Goal: Task Accomplishment & Management: Manage account settings

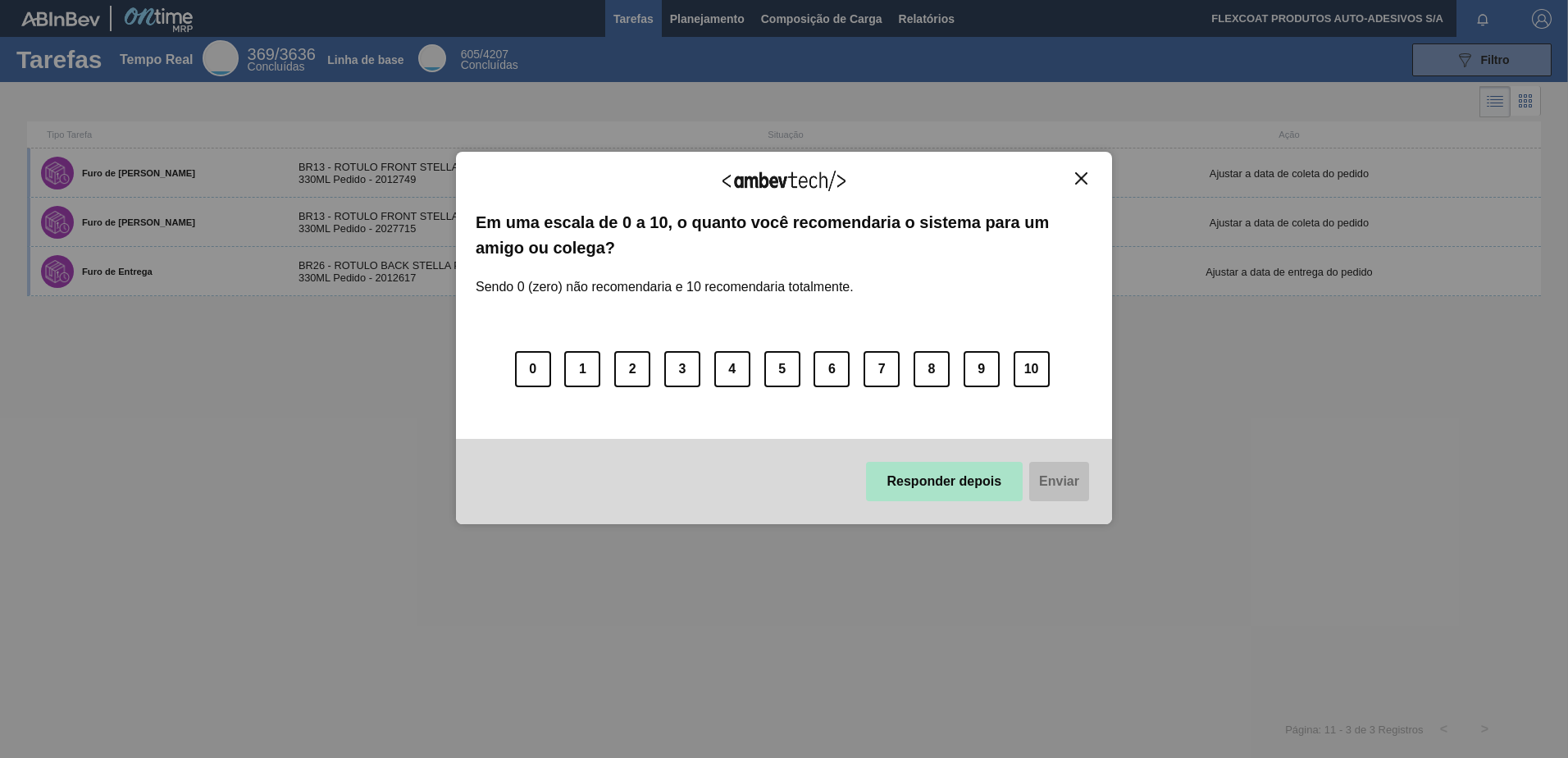
click at [920, 483] on button "Responder depois" at bounding box center [944, 481] width 157 height 40
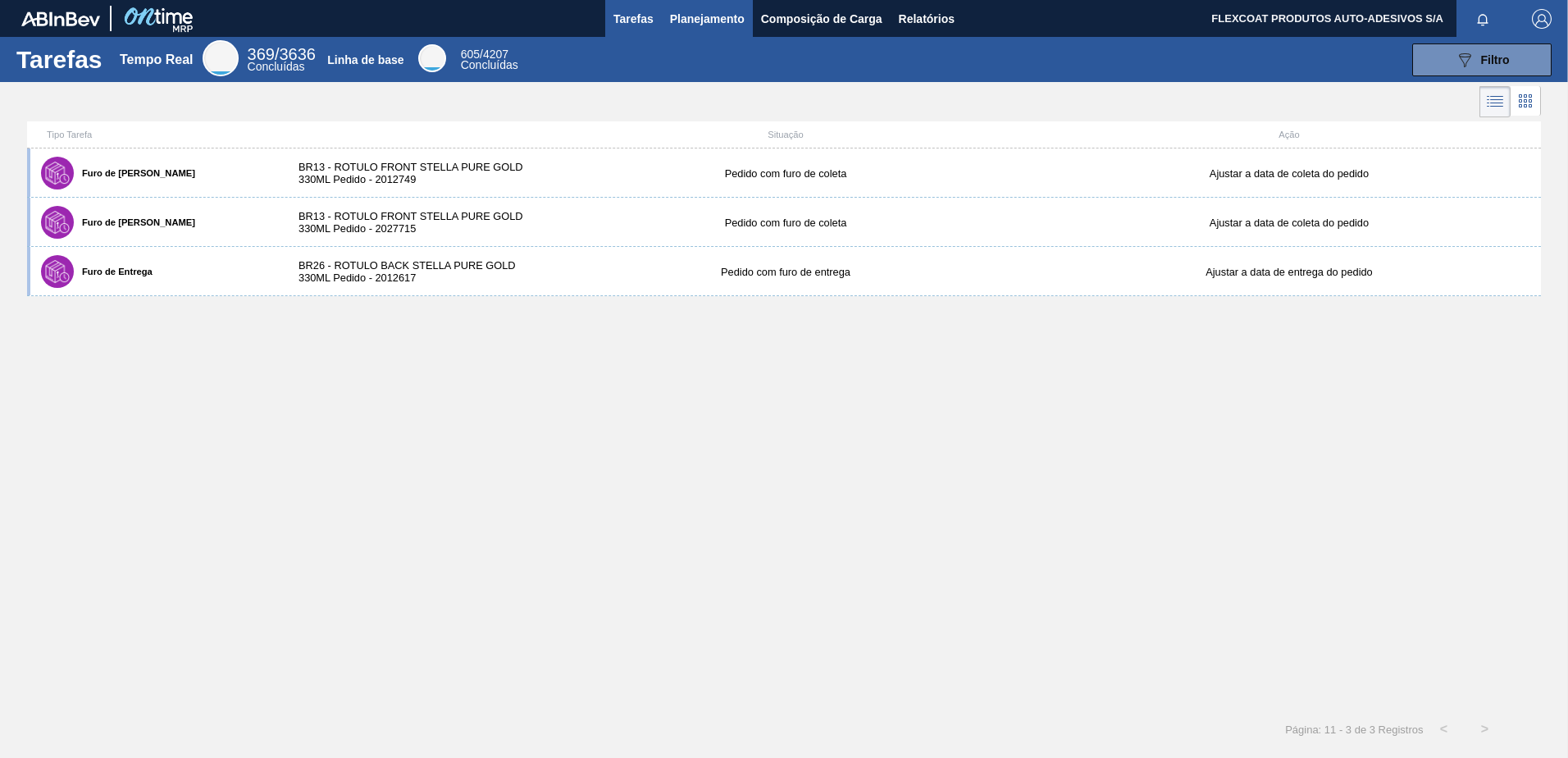
click at [695, 17] on span "Planejamento" at bounding box center [707, 18] width 74 height 19
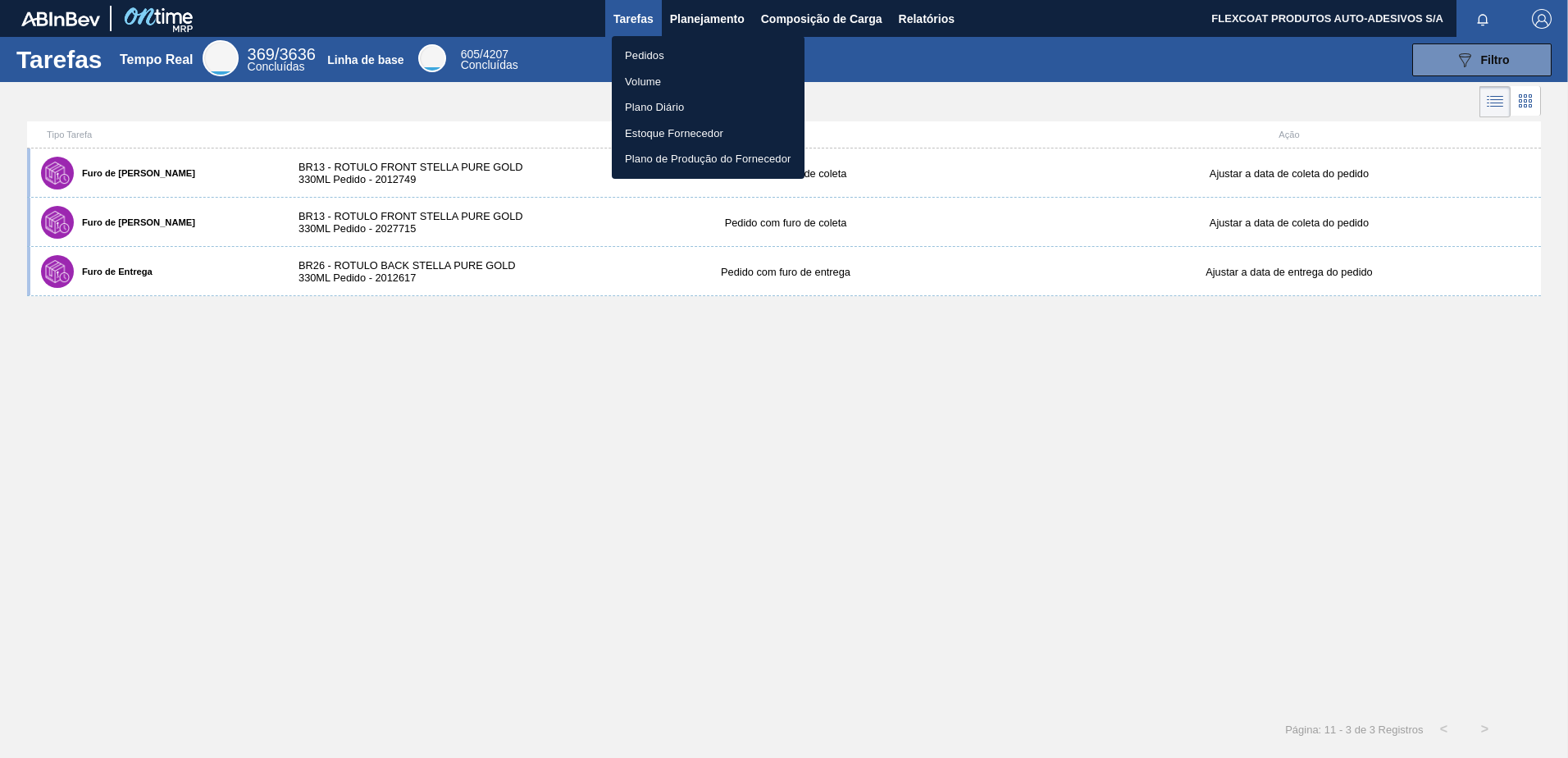
click at [649, 61] on li "Pedidos" at bounding box center [709, 55] width 193 height 27
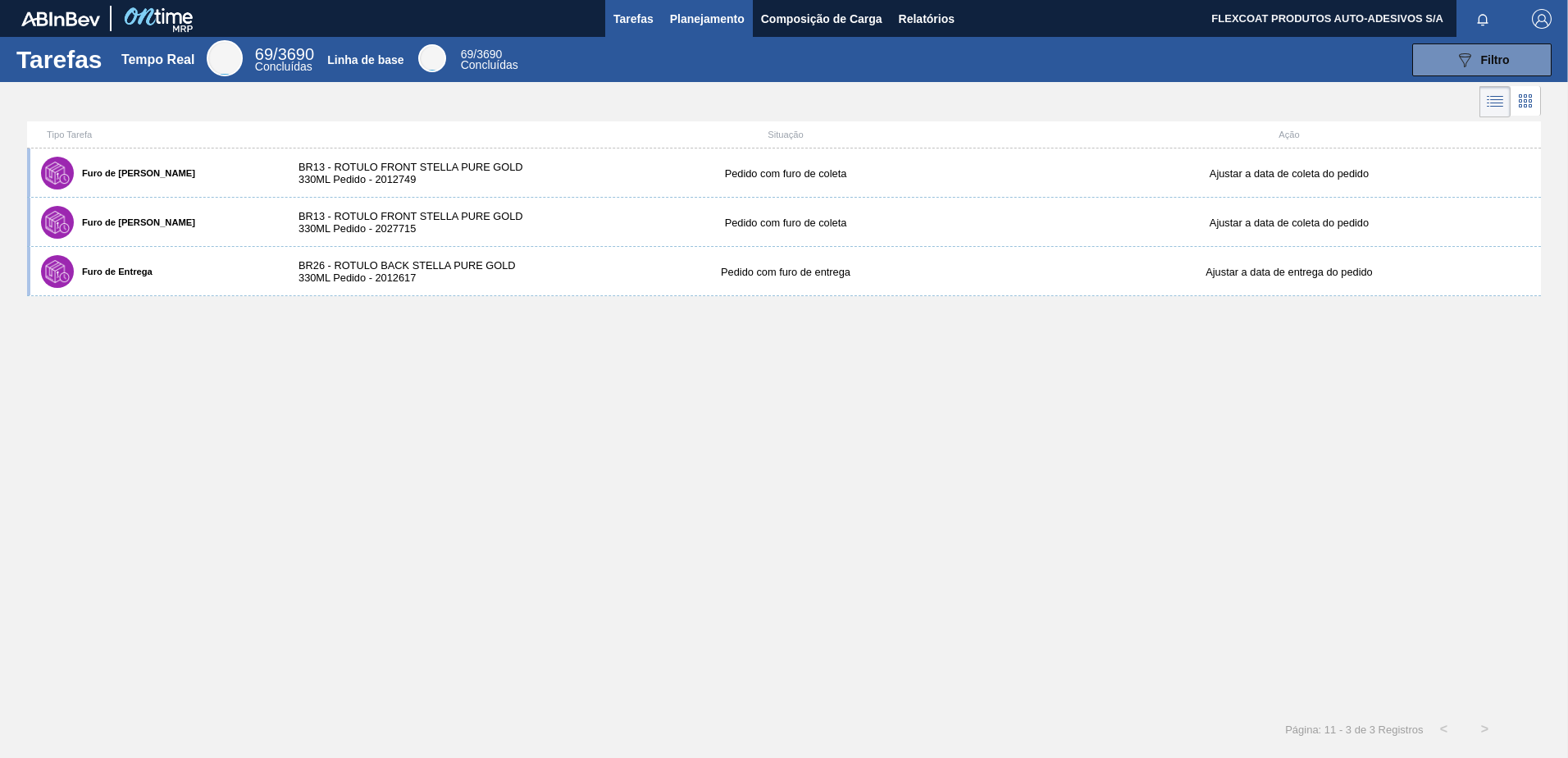
click at [694, 21] on span "Planejamento" at bounding box center [707, 18] width 74 height 19
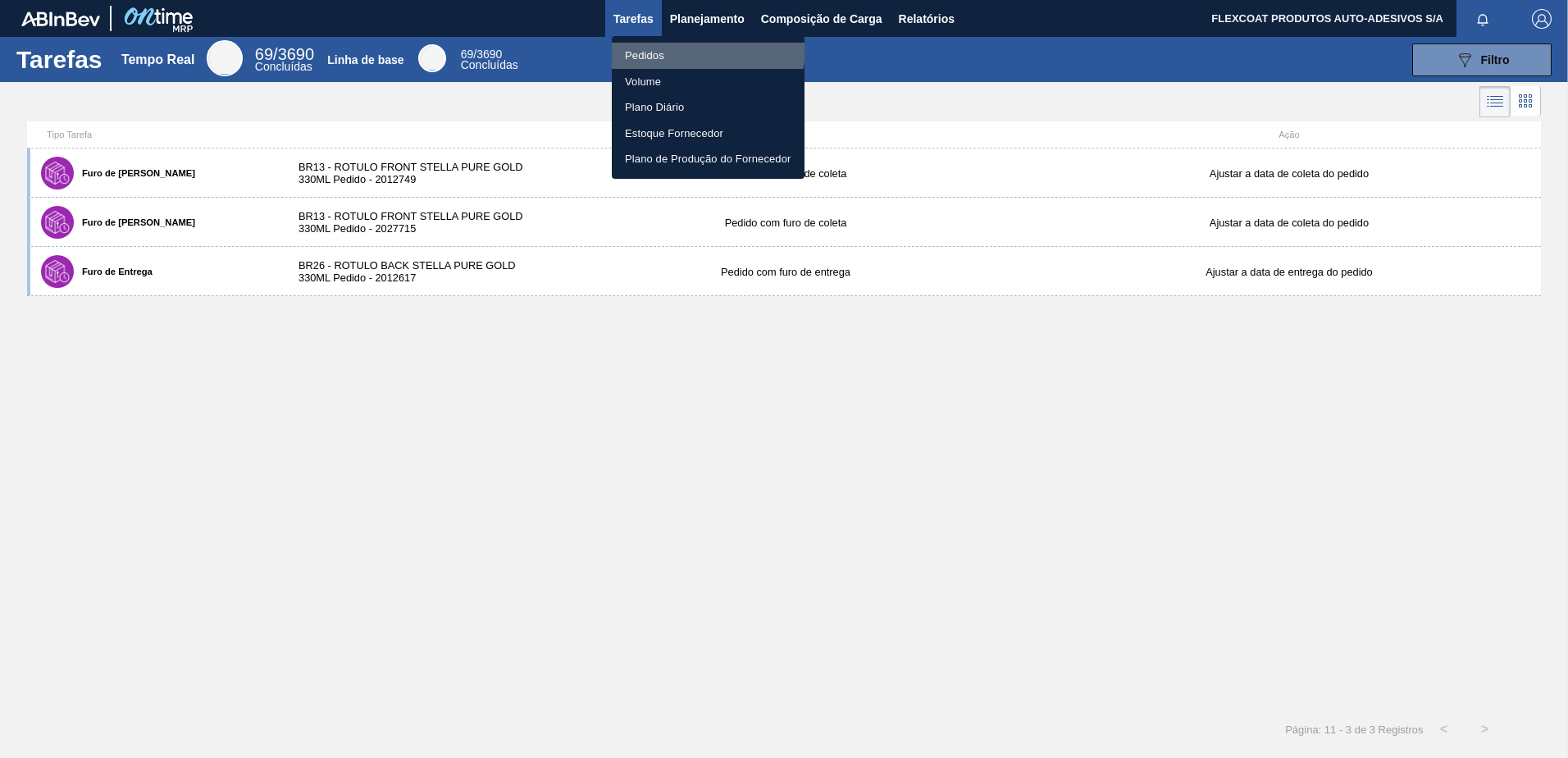
drag, startPoint x: 659, startPoint y: 45, endPoint x: 648, endPoint y: 52, distance: 13.0
click at [658, 46] on li "Pedidos" at bounding box center [709, 55] width 193 height 27
